Goal: Task Accomplishment & Management: Use online tool/utility

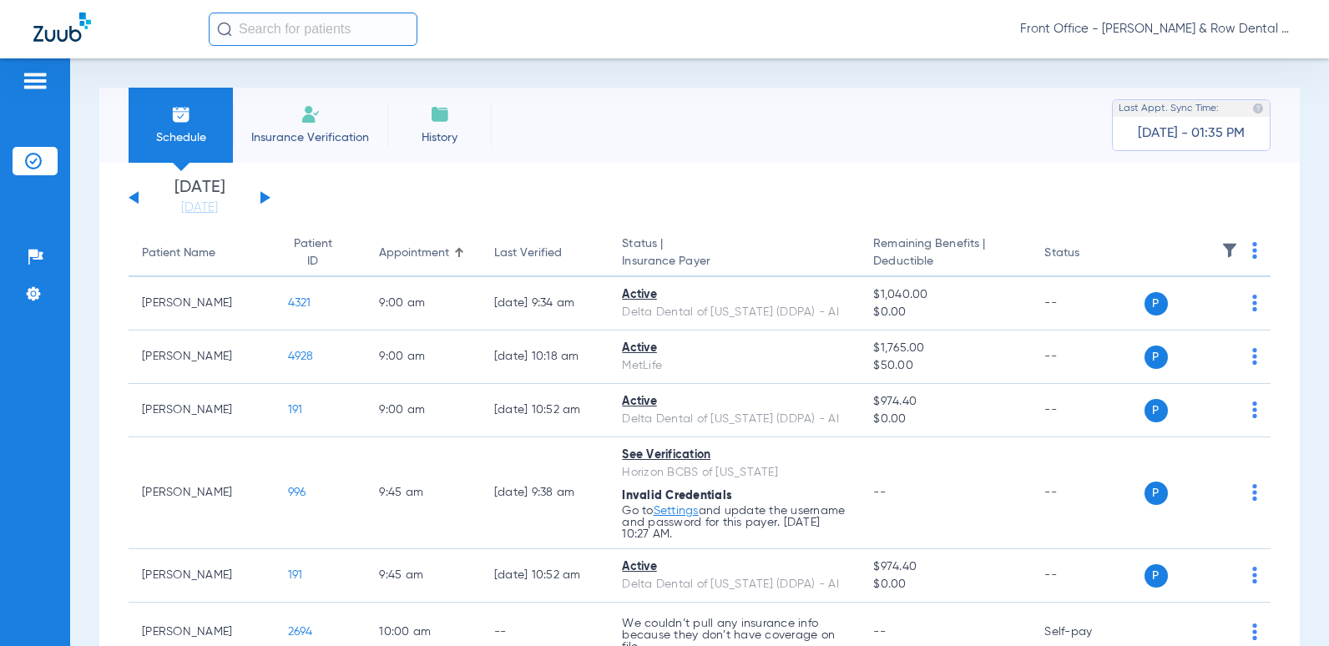
click at [279, 35] on input "text" at bounding box center [313, 29] width 209 height 33
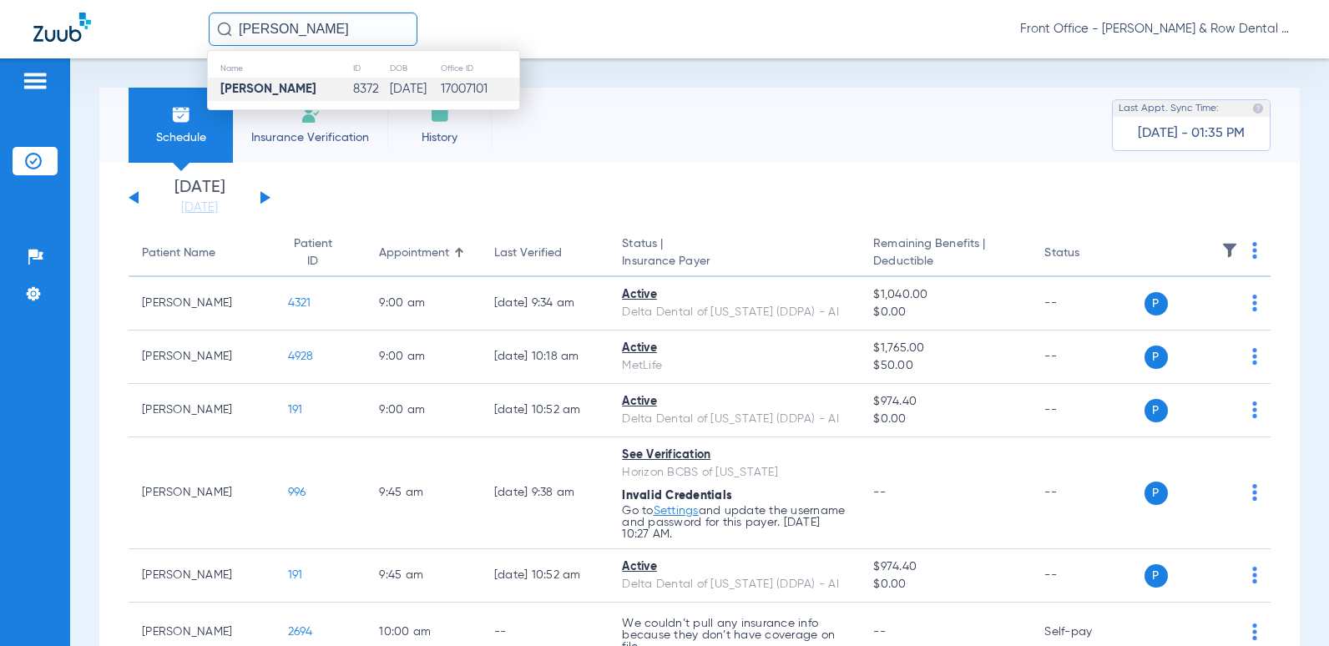
type input "andrew Boral"
click at [389, 93] on td "04/29/1947" at bounding box center [414, 89] width 51 height 23
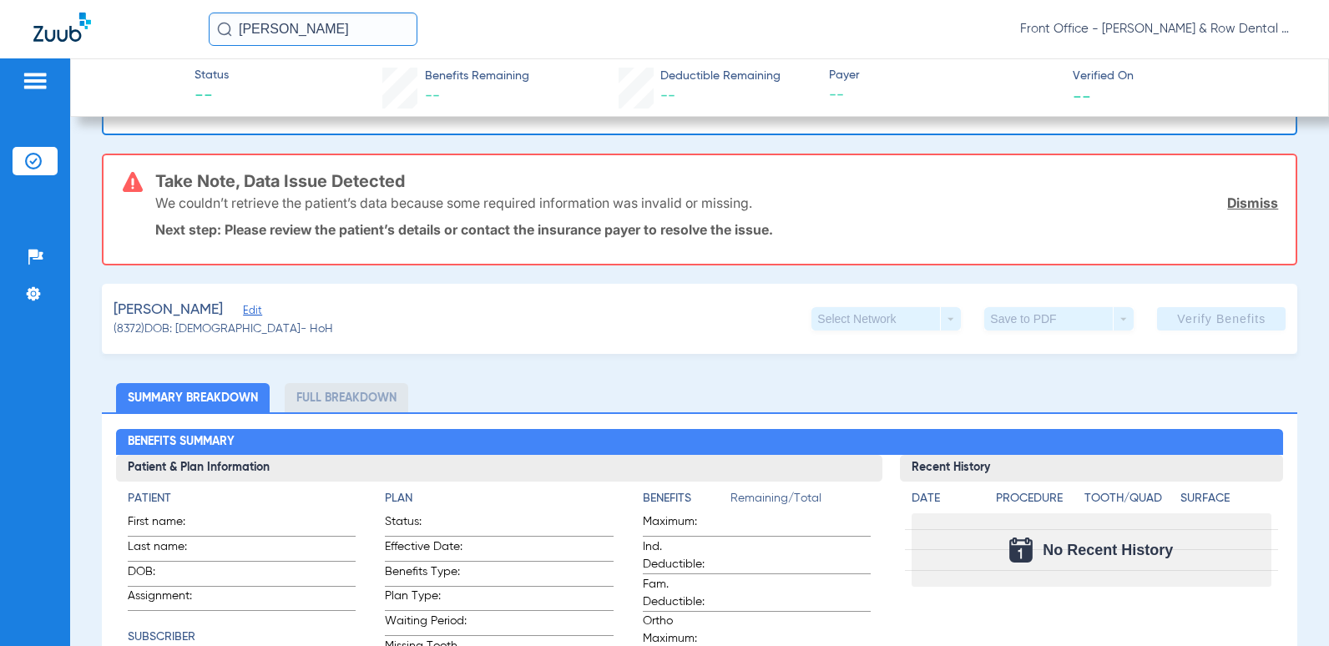
scroll to position [167, 0]
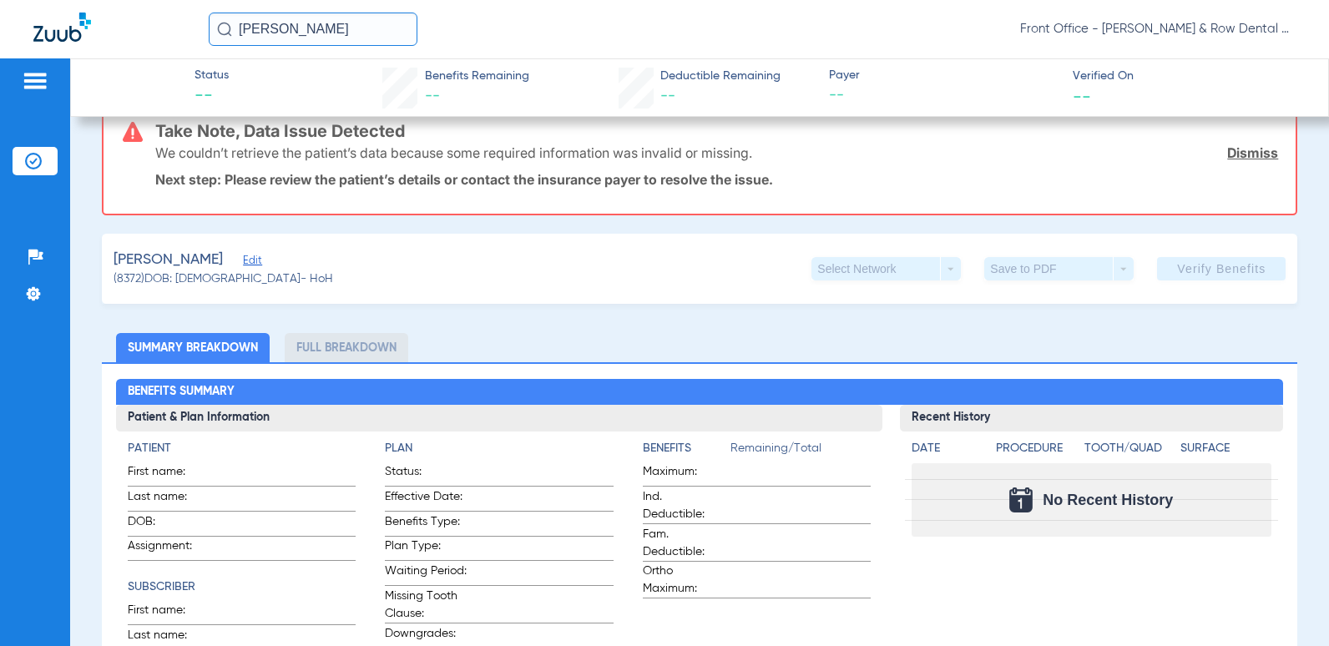
click at [243, 262] on span "Edit" at bounding box center [250, 263] width 15 height 16
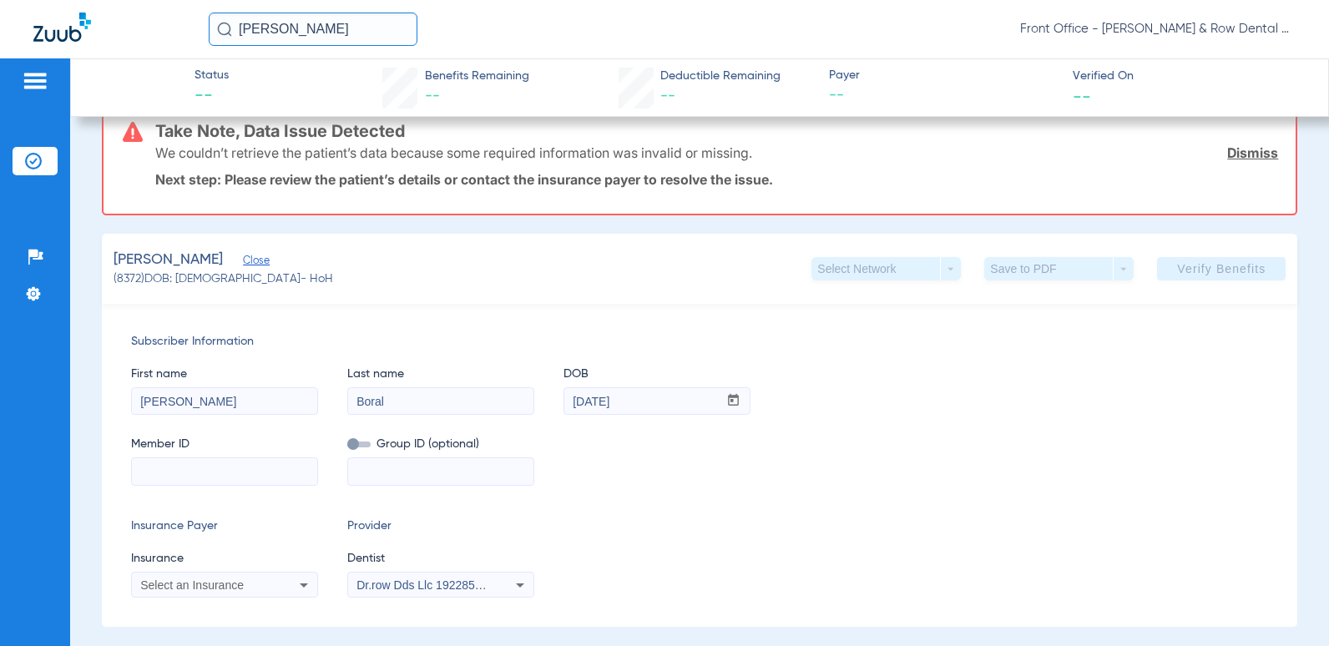
paste input "3hzn57566100"
type input "3hzn57566100"
click at [212, 581] on span "Select an Insurance" at bounding box center [191, 584] width 103 height 13
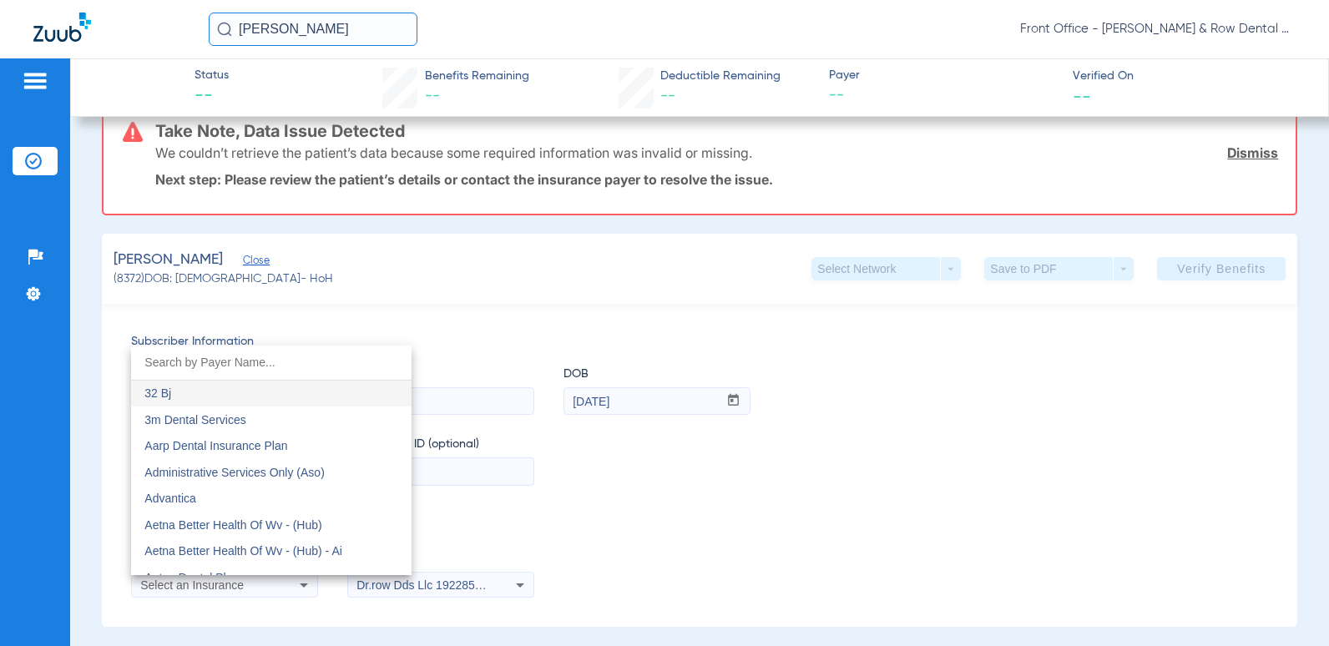
click at [131, 14] on div at bounding box center [664, 323] width 1329 height 646
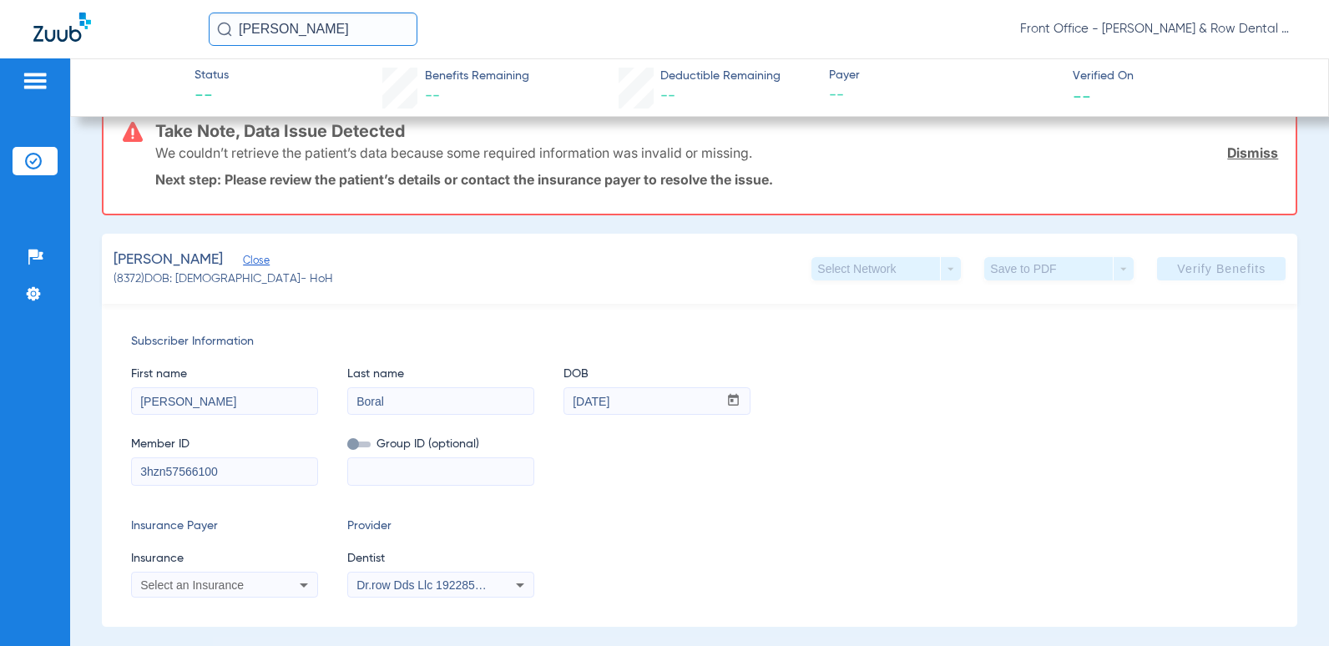
click at [221, 578] on span "Select an Insurance" at bounding box center [191, 584] width 103 height 13
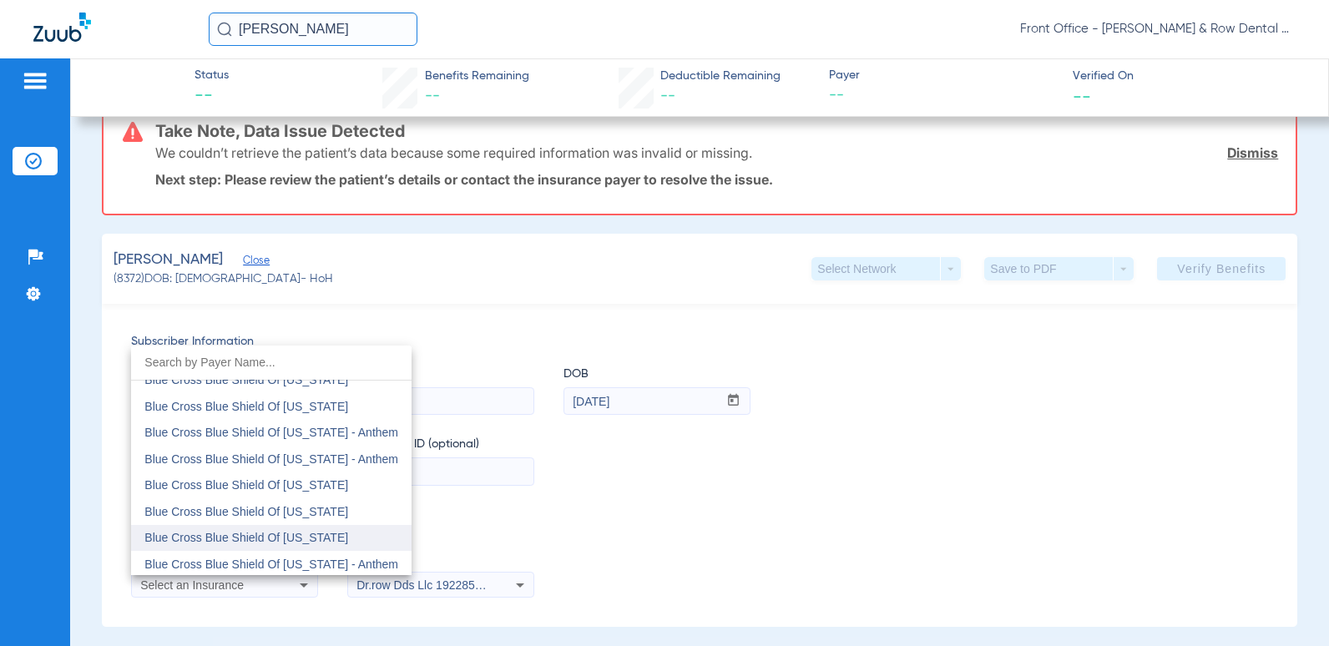
scroll to position [1669, 0]
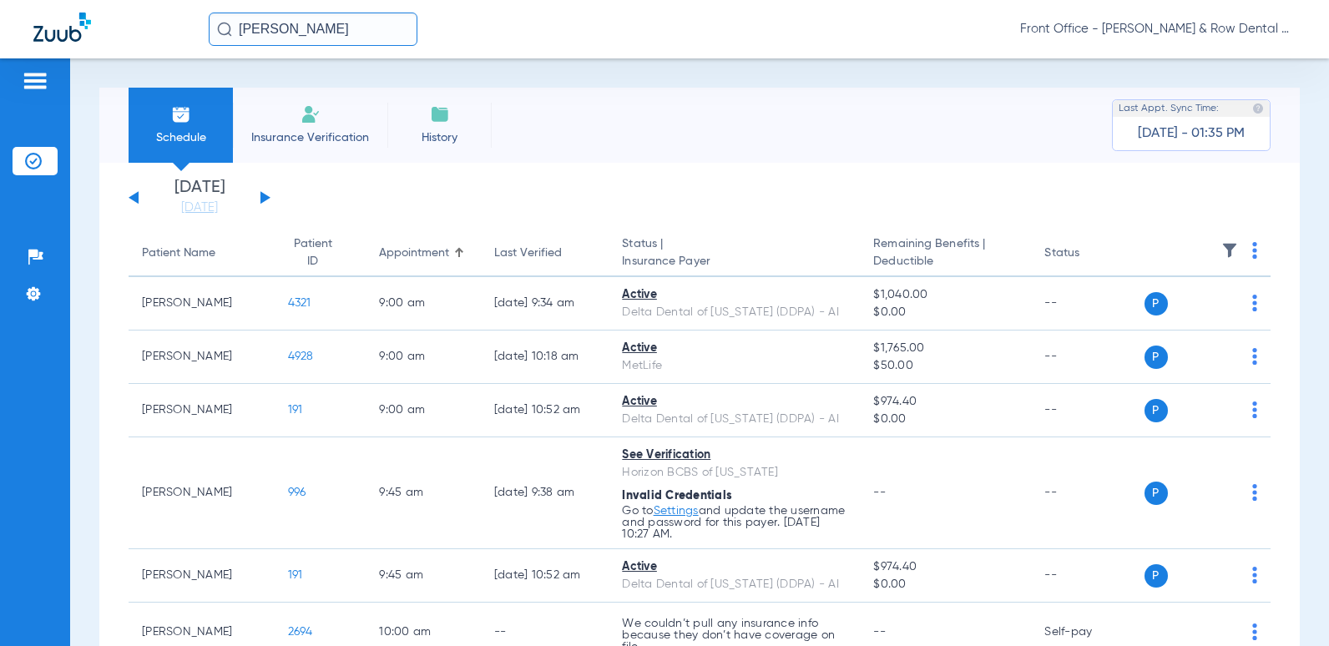
drag, startPoint x: 336, startPoint y: 35, endPoint x: 0, endPoint y: 15, distance: 336.1
click at [0, 20] on html "andrew Boral Front Office - Fanelli & Row Dental Group Patients Insurance Verif…" at bounding box center [664, 323] width 1329 height 646
click at [325, 37] on input "andrew Boral" at bounding box center [313, 29] width 209 height 33
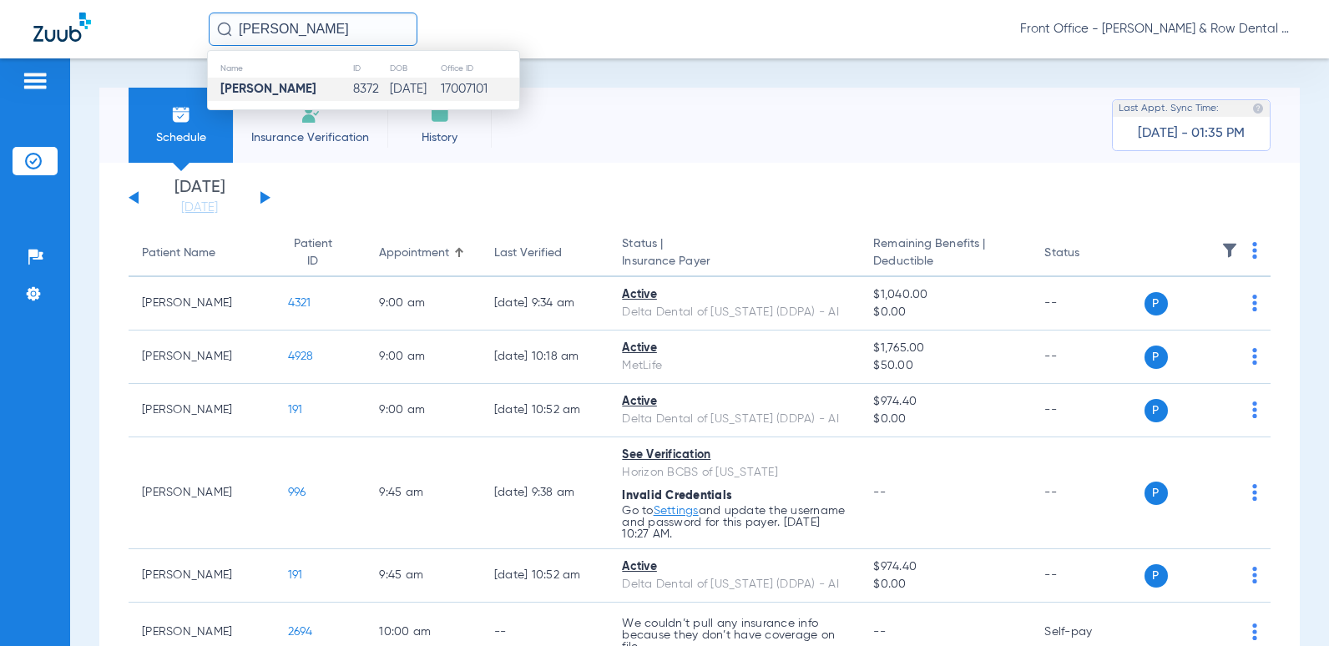
click at [278, 89] on strong "Andrew Boral" at bounding box center [268, 89] width 96 height 13
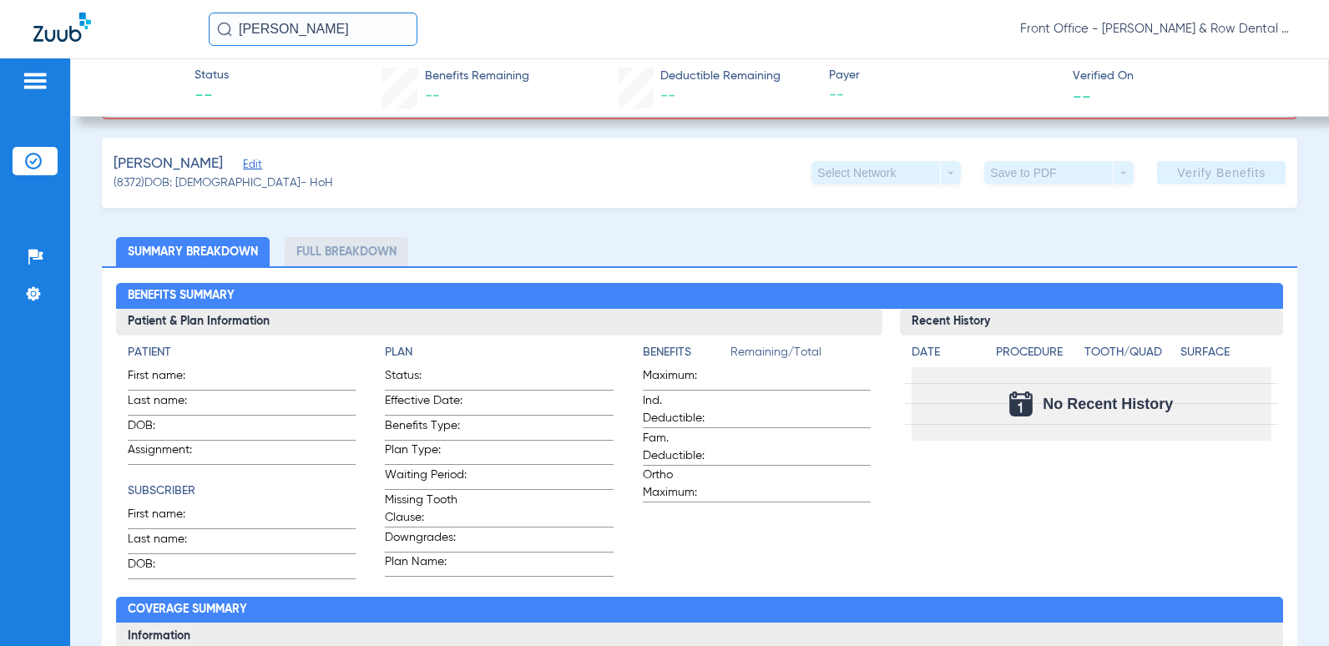
scroll to position [167, 0]
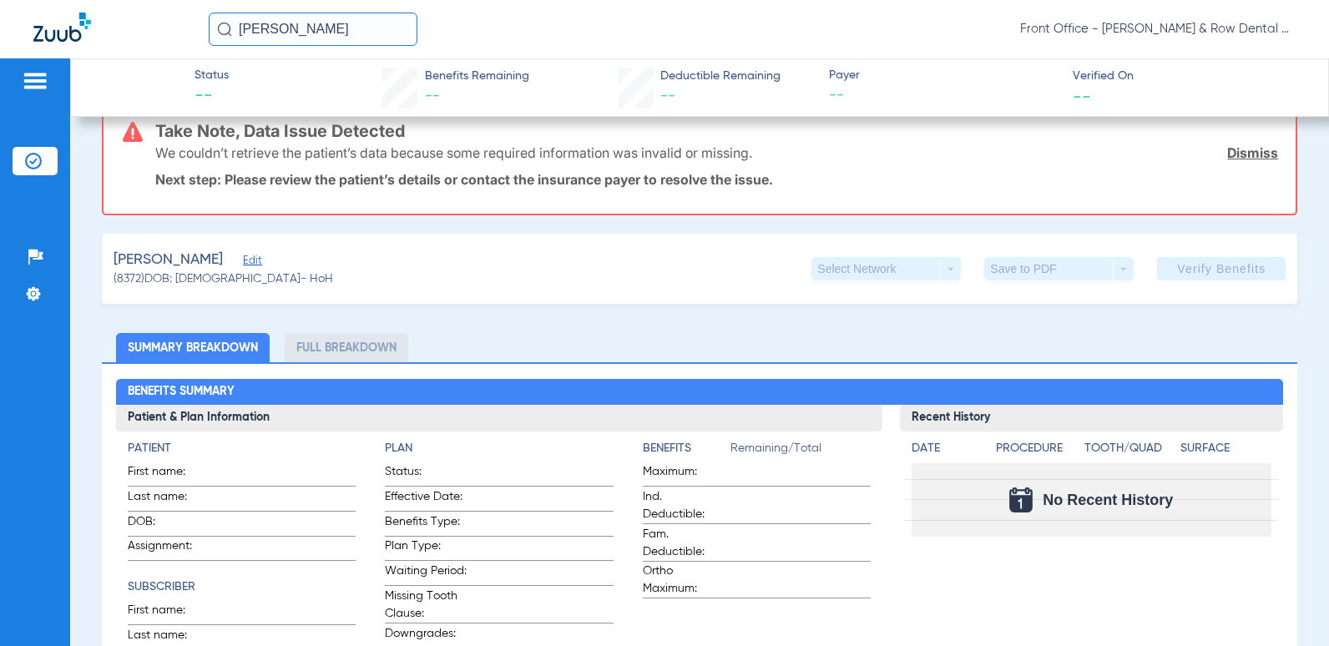
click at [243, 263] on span "Edit" at bounding box center [250, 263] width 15 height 16
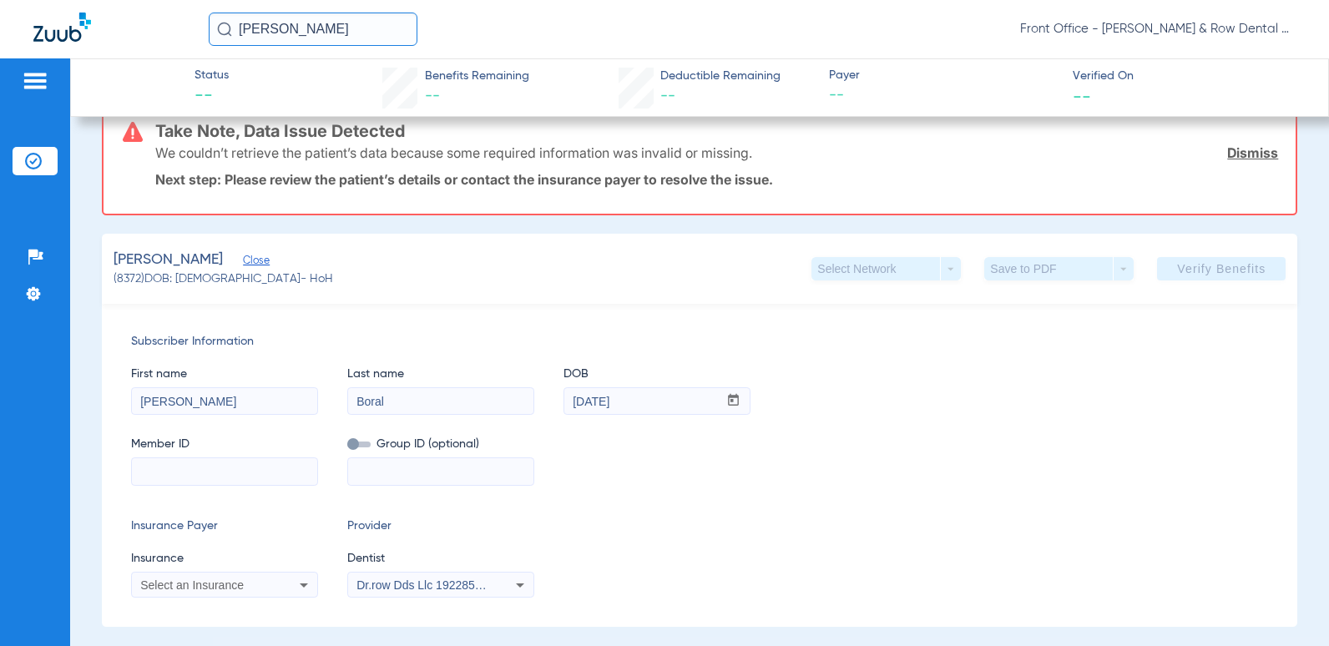
paste input "3hzn57566100"
type input "3hzn57566100"
click at [236, 587] on span "Select an Insurance" at bounding box center [191, 584] width 103 height 13
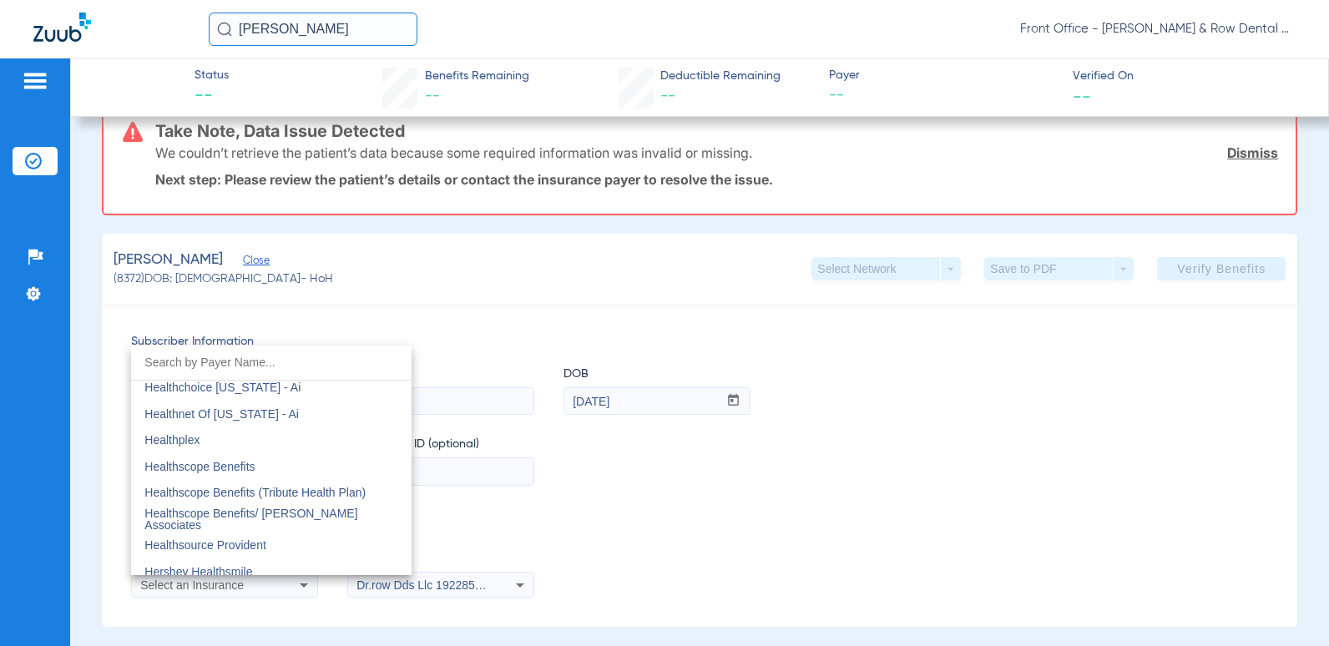
scroll to position [5926, 0]
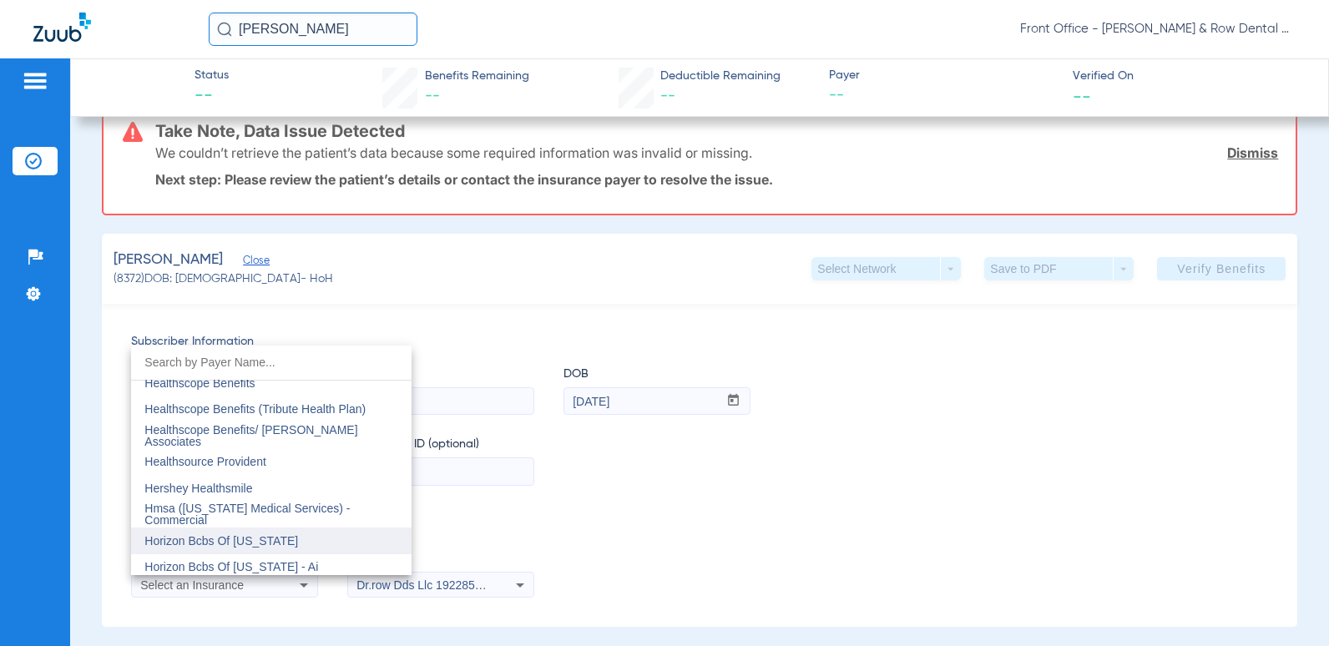
click at [296, 536] on mat-option "Horizon Bcbs Of New Jersey" at bounding box center [271, 540] width 280 height 27
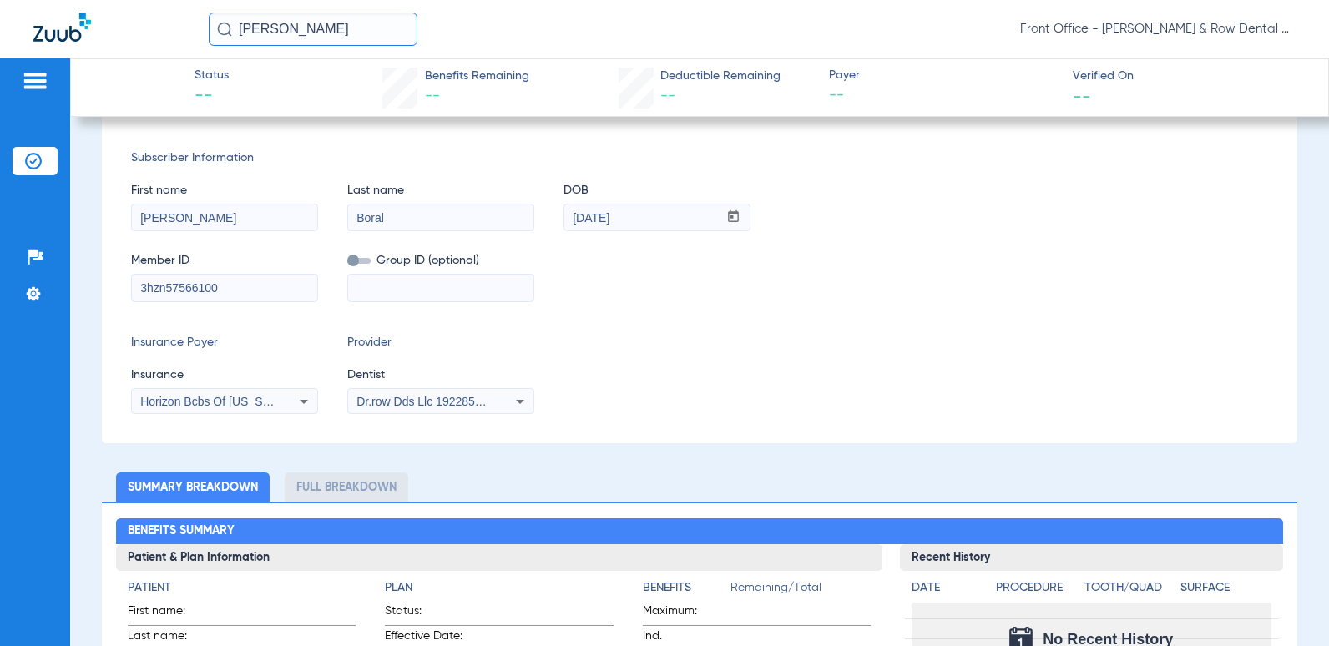
scroll to position [83, 0]
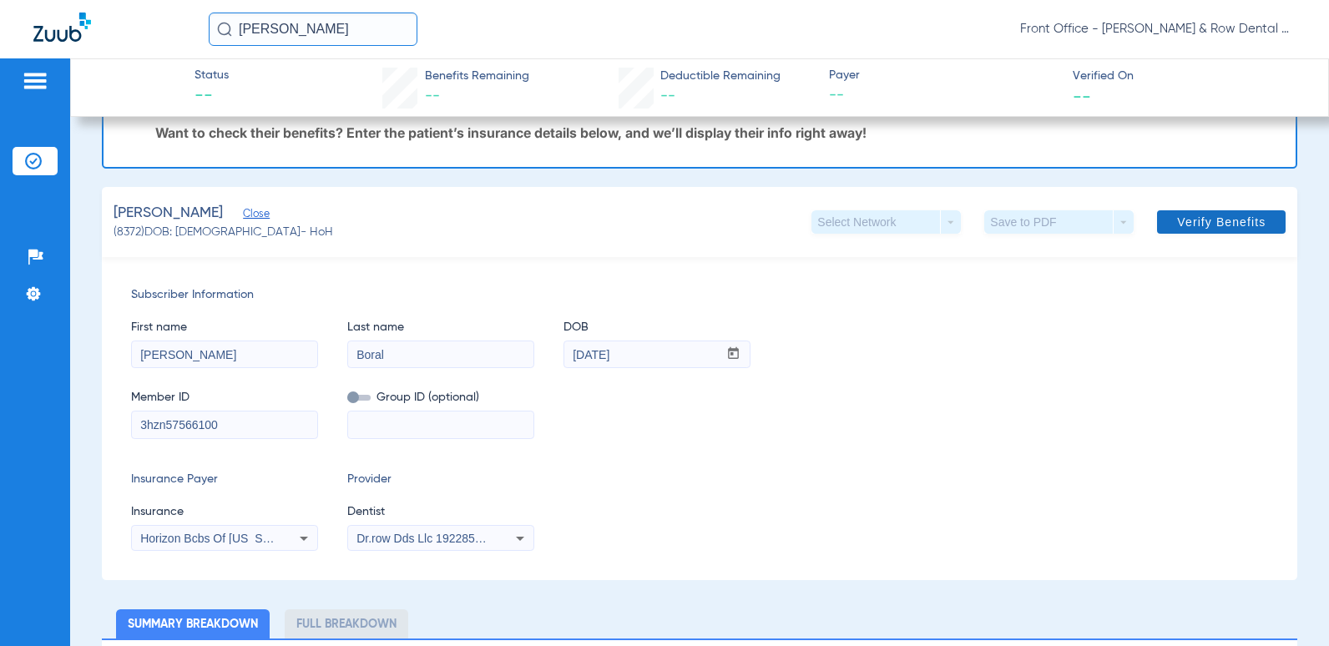
click at [1177, 225] on span "Verify Benefits" at bounding box center [1221, 221] width 88 height 13
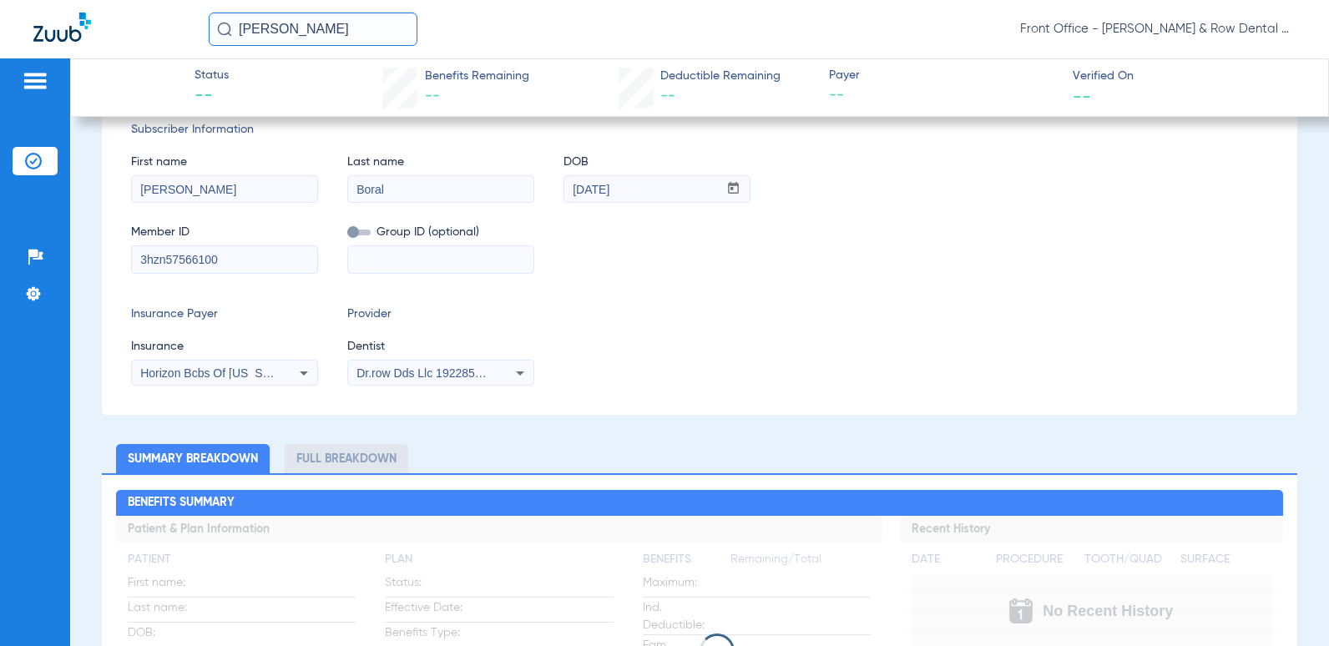
scroll to position [0, 0]
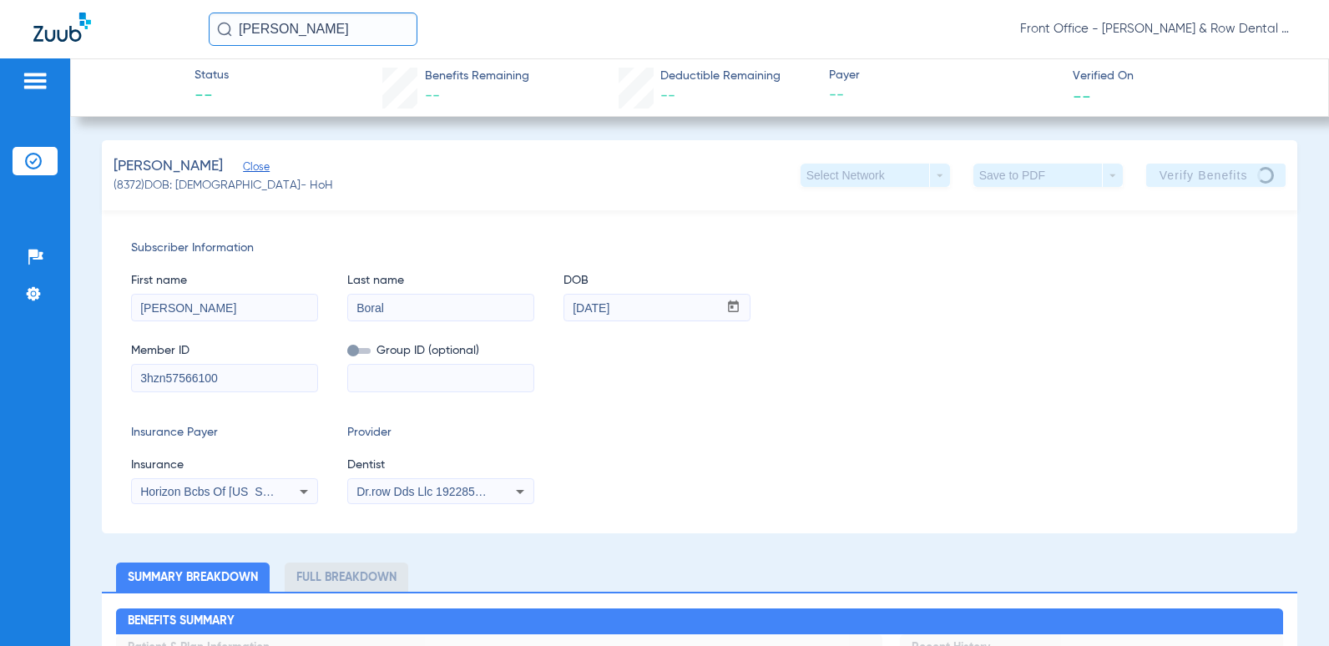
click at [243, 170] on span "Close" at bounding box center [250, 169] width 15 height 16
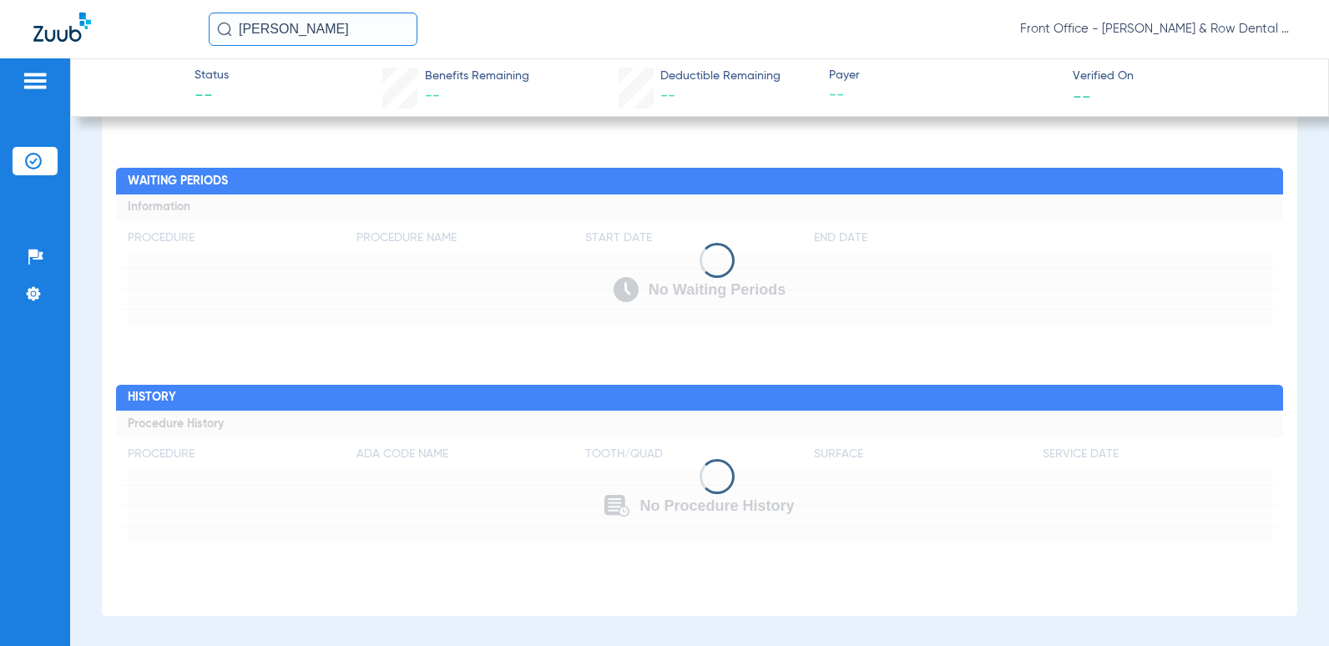
scroll to position [767, 0]
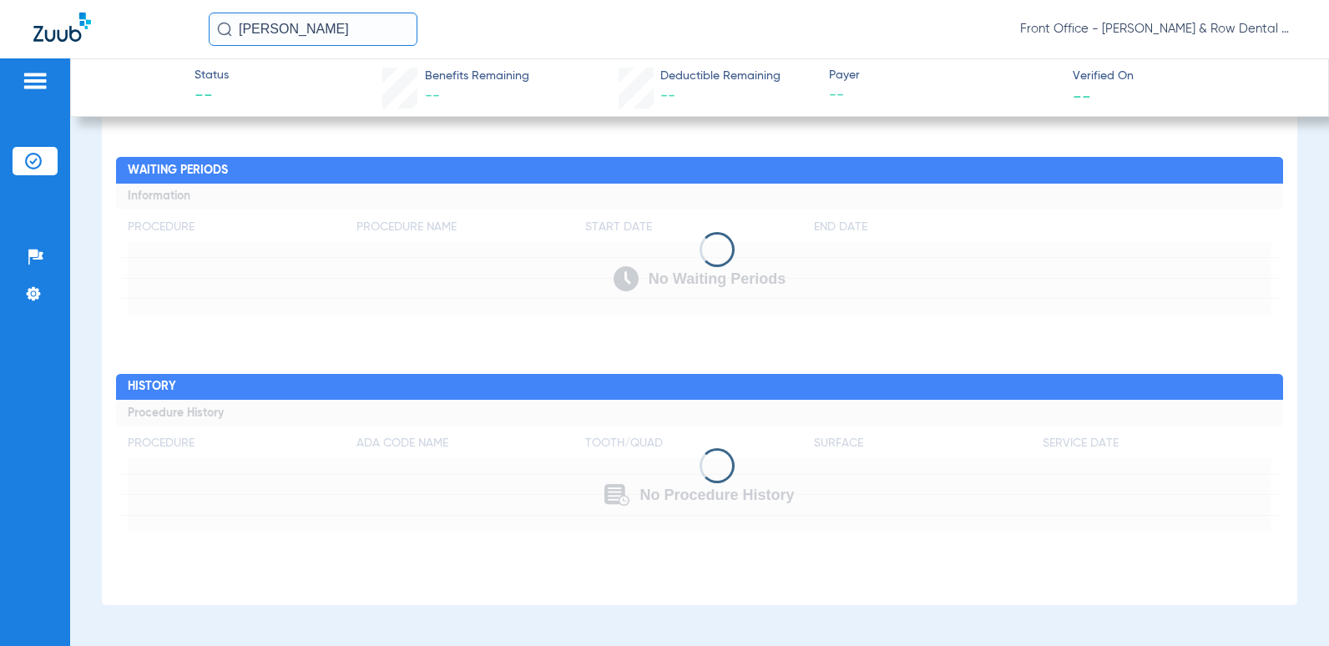
drag, startPoint x: 336, startPoint y: 35, endPoint x: -3, endPoint y: -22, distance: 343.6
click at [0, 0] on html "andrew Boral Front Office - Fanelli & Row Dental Group Patients Insurance Verif…" at bounding box center [664, 323] width 1329 height 646
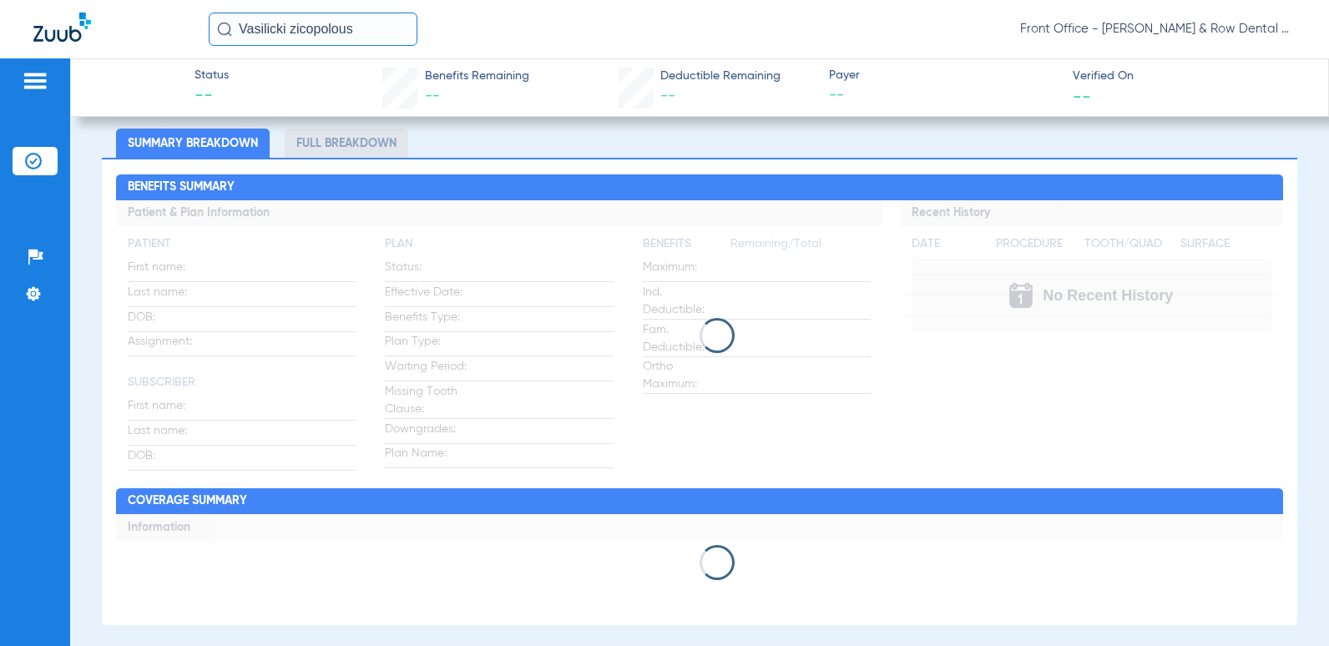
scroll to position [99, 0]
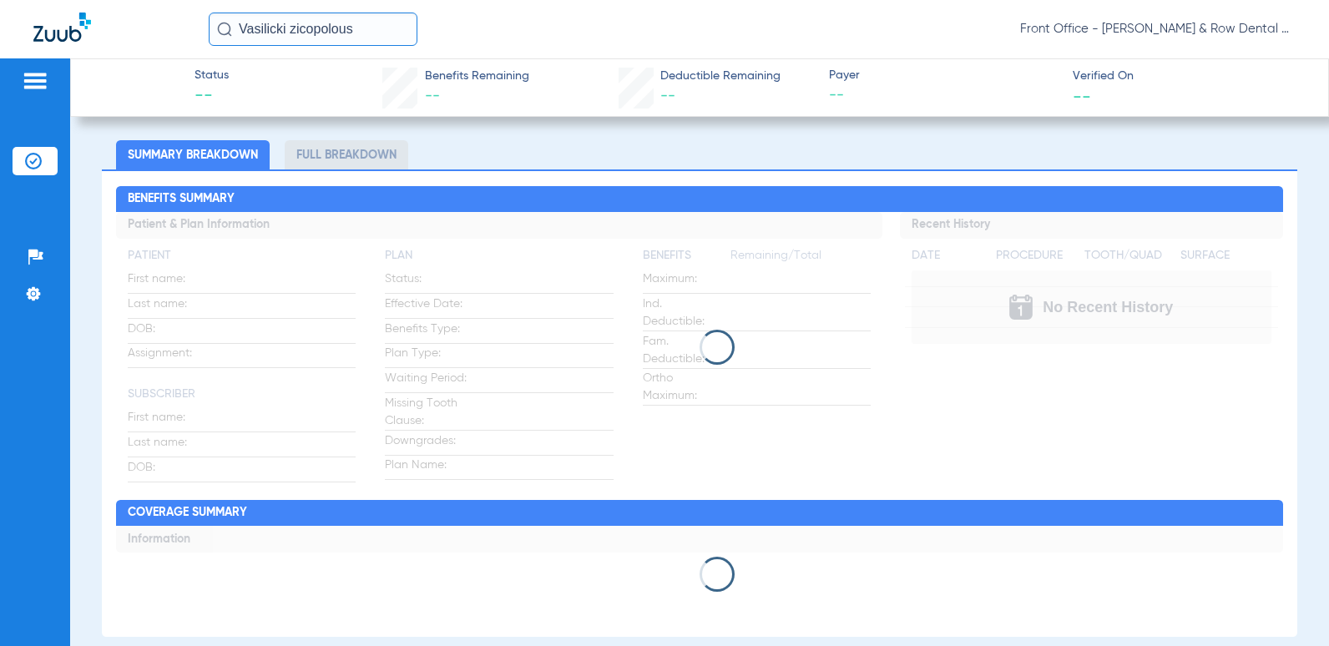
type input "Vasilicki zicopolous"
click at [512, 41] on div "Vasilicki zicopolous Front Office - Fanelli & Row Dental Group" at bounding box center [752, 29] width 1087 height 33
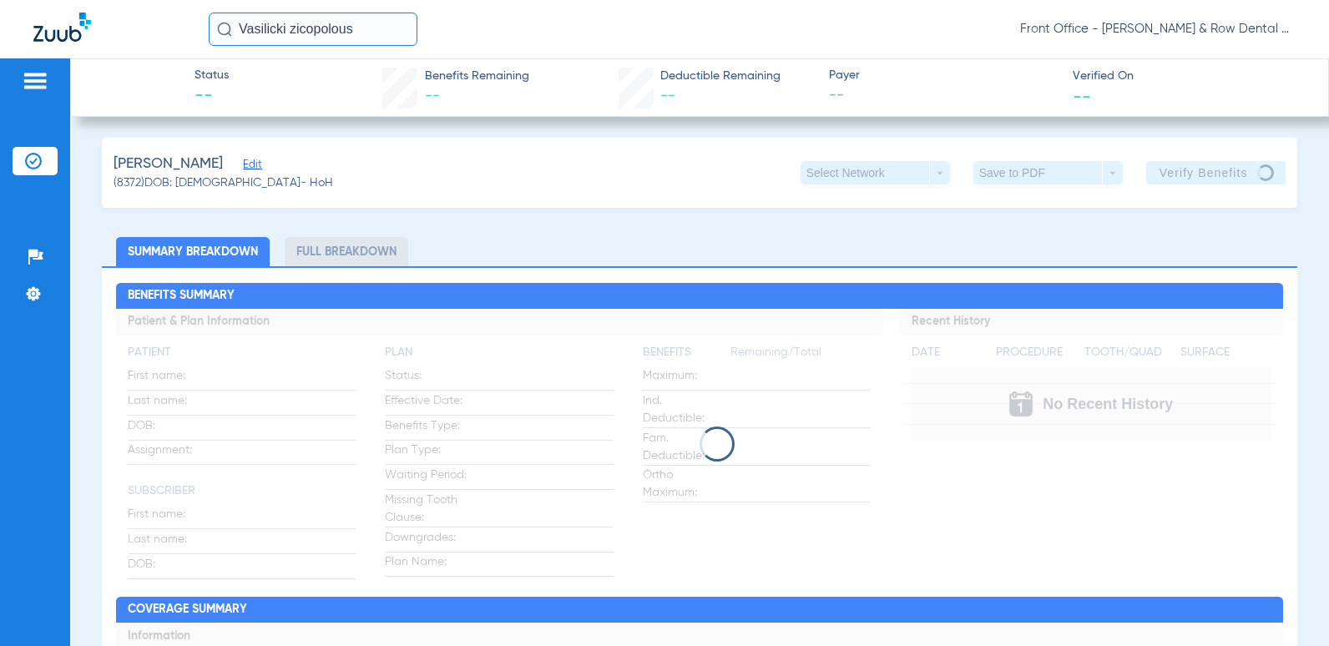
scroll to position [0, 0]
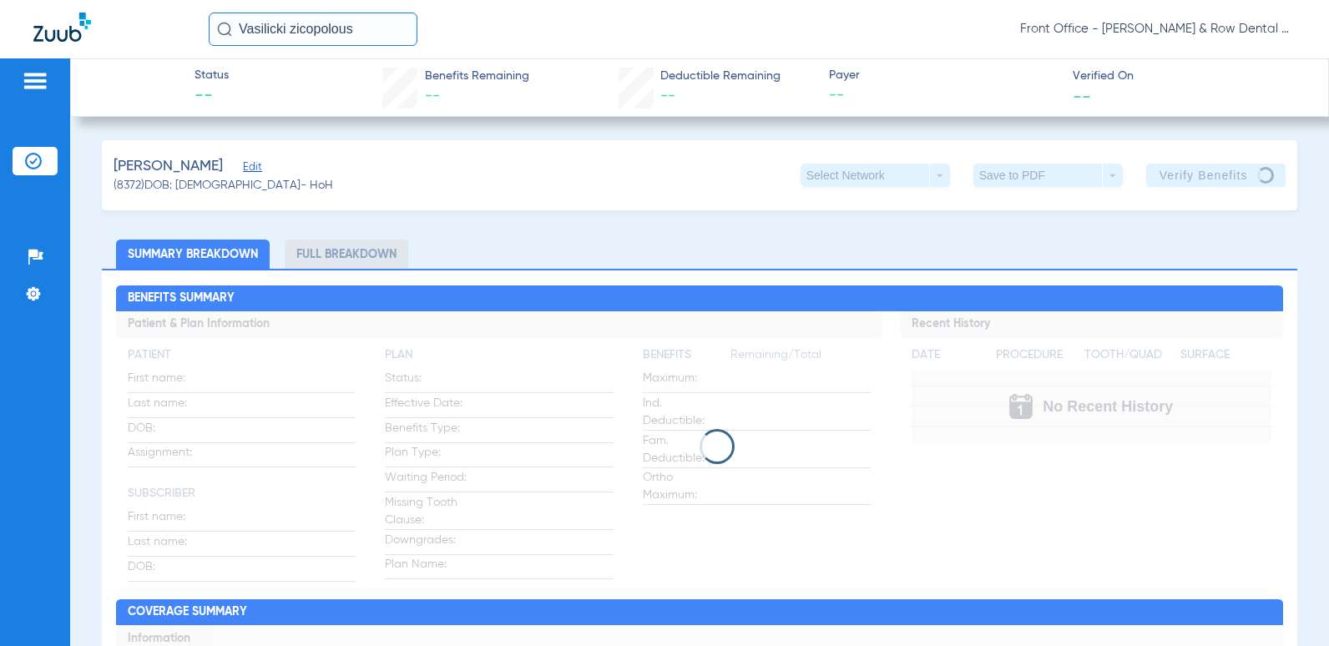
click at [1169, 174] on app-verify-button "Verify Benefits" at bounding box center [1216, 175] width 140 height 23
drag, startPoint x: 366, startPoint y: 36, endPoint x: 0, endPoint y: 84, distance: 368.7
click at [0, 64] on html "Vasilicki zicopolous Front Office - Fanelli & Row Dental Group Patients Insuran…" at bounding box center [664, 323] width 1329 height 646
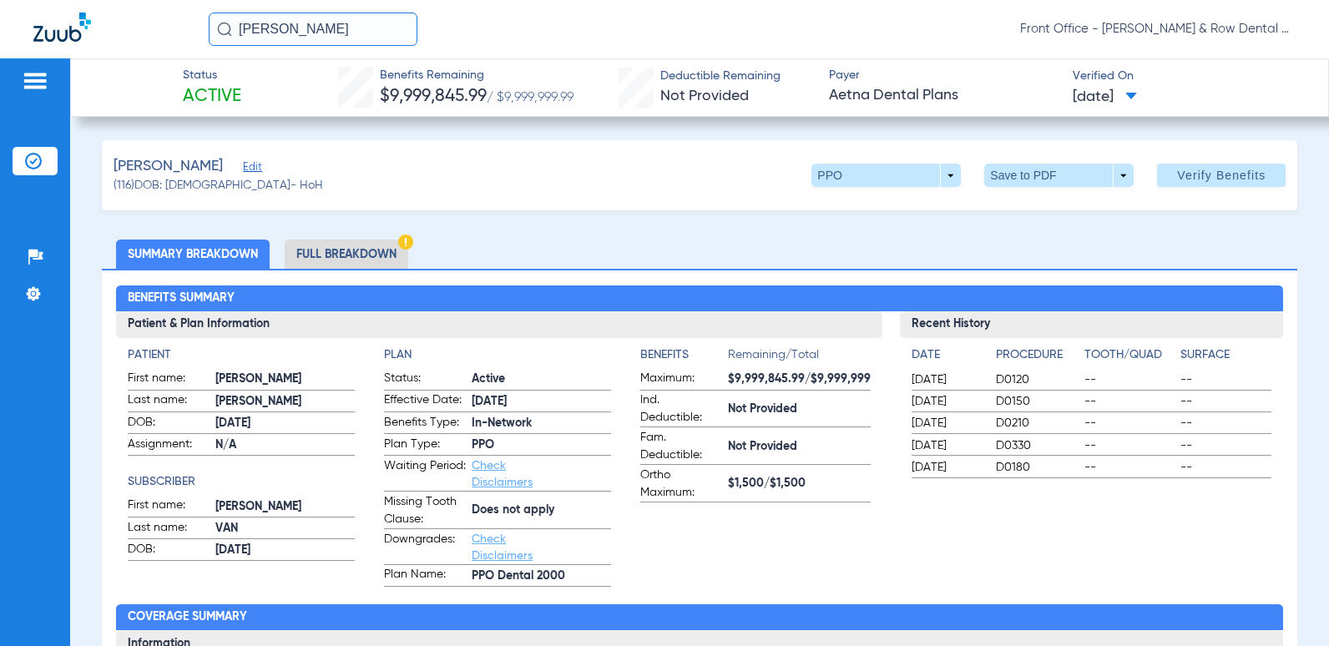
scroll to position [835, 0]
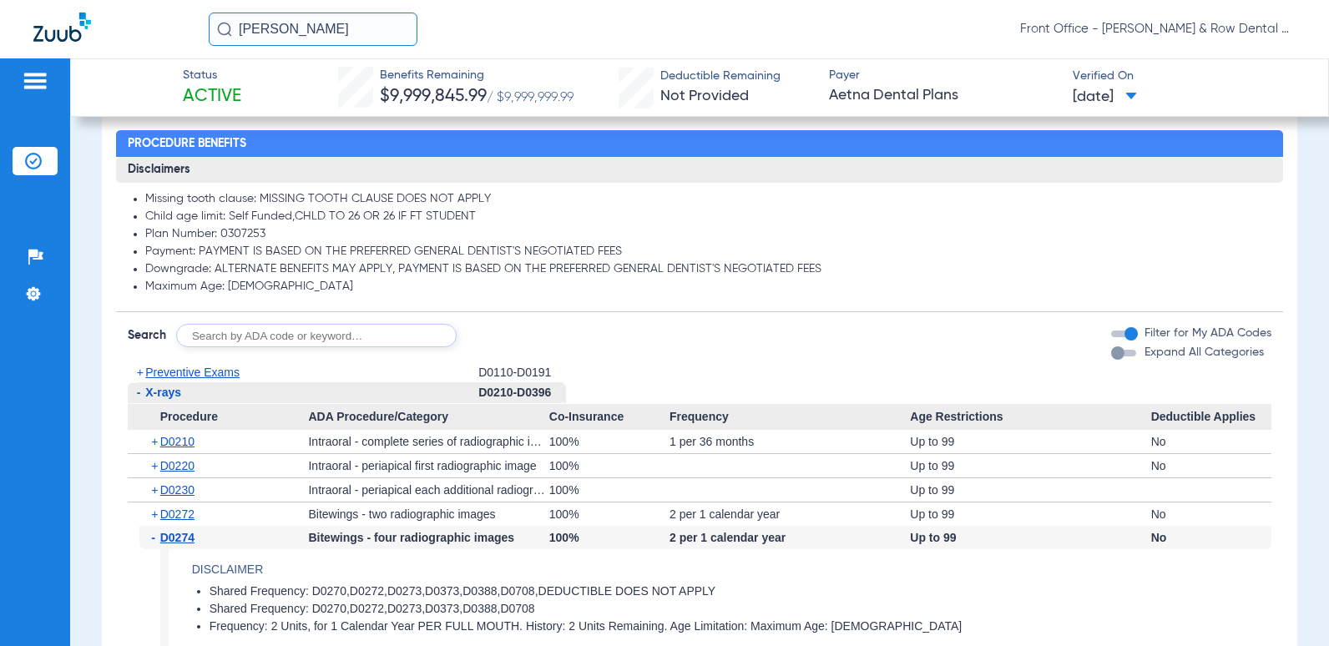
click at [382, 34] on input "[PERSON_NAME]" at bounding box center [313, 29] width 209 height 33
